Goal: Information Seeking & Learning: Learn about a topic

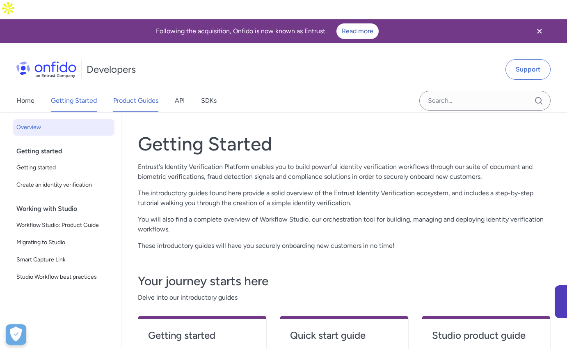
click at [124, 89] on link "Product Guides" at bounding box center [135, 100] width 45 height 23
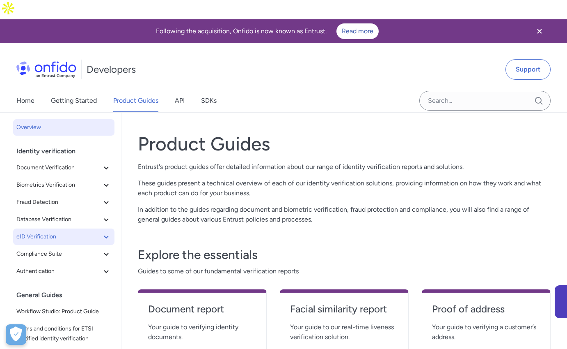
click at [104, 235] on icon at bounding box center [106, 236] width 5 height 3
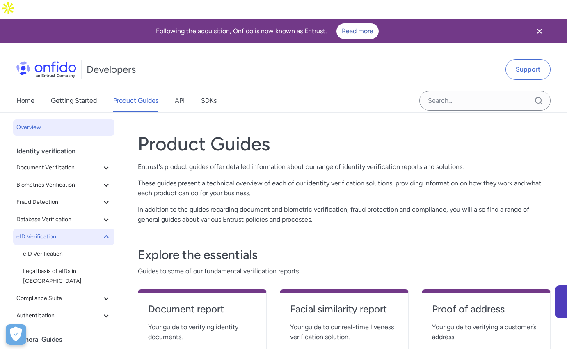
click at [105, 228] on button "eID Verification" at bounding box center [63, 236] width 101 height 16
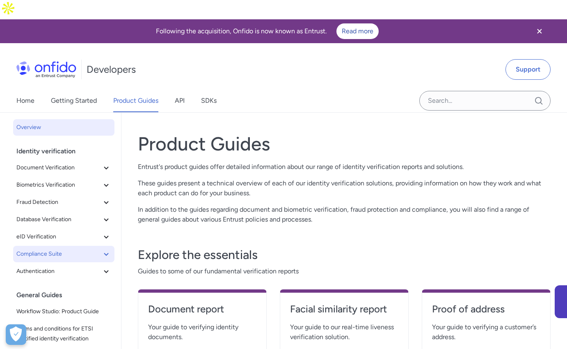
click at [102, 249] on icon at bounding box center [106, 254] width 10 height 10
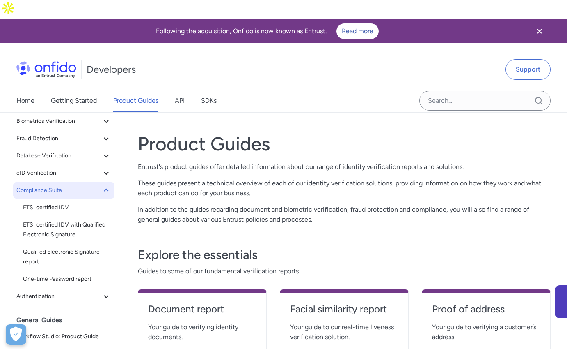
scroll to position [69, 0]
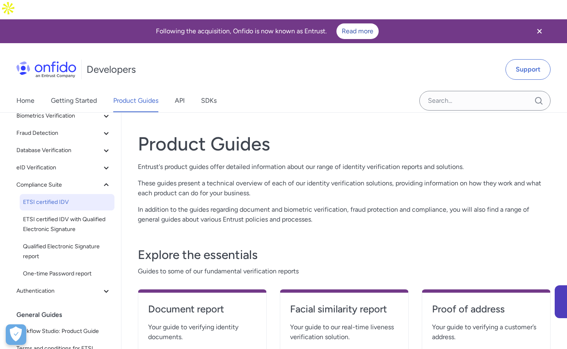
click at [59, 197] on span "ETSI certified IDV" at bounding box center [67, 202] width 88 height 10
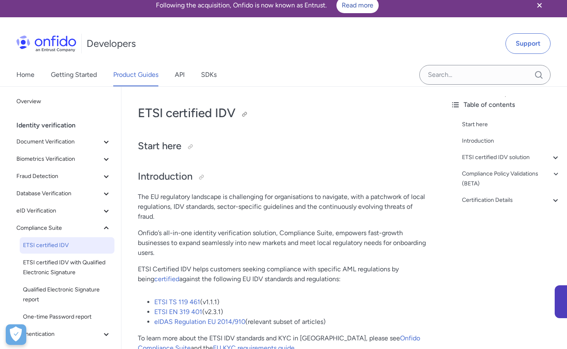
scroll to position [29, 0]
